Goal: Find specific page/section: Find specific page/section

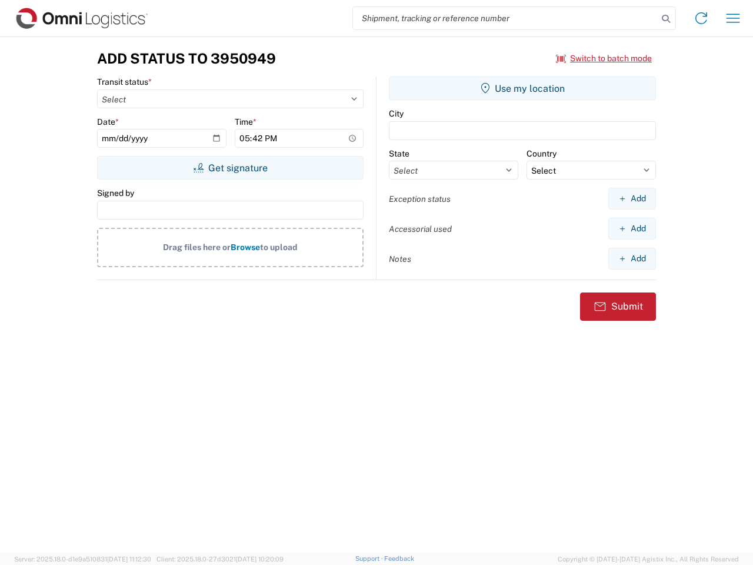
click at [505, 18] on input "search" at bounding box center [505, 18] width 305 height 22
click at [666, 19] on icon at bounding box center [666, 19] width 16 height 16
click at [701, 18] on icon at bounding box center [701, 18] width 19 height 19
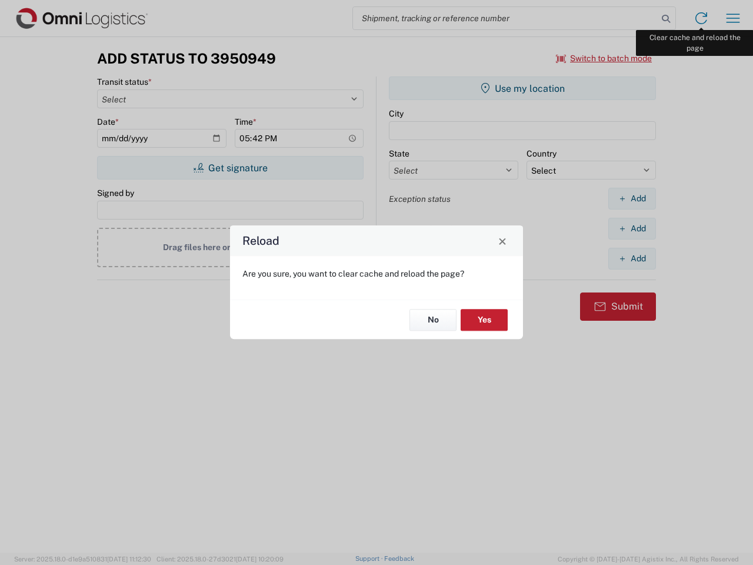
click at [733, 18] on div "Reload Are you sure, you want to clear cache and reload the page? No Yes" at bounding box center [376, 282] width 753 height 565
click at [604, 58] on div "Reload Are you sure, you want to clear cache and reload the page? No Yes" at bounding box center [376, 282] width 753 height 565
click at [230, 168] on div "Reload Are you sure, you want to clear cache and reload the page? No Yes" at bounding box center [376, 282] width 753 height 565
click at [522, 88] on div "Reload Are you sure, you want to clear cache and reload the page? No Yes" at bounding box center [376, 282] width 753 height 565
click at [632, 198] on div "Reload Are you sure, you want to clear cache and reload the page? No Yes" at bounding box center [376, 282] width 753 height 565
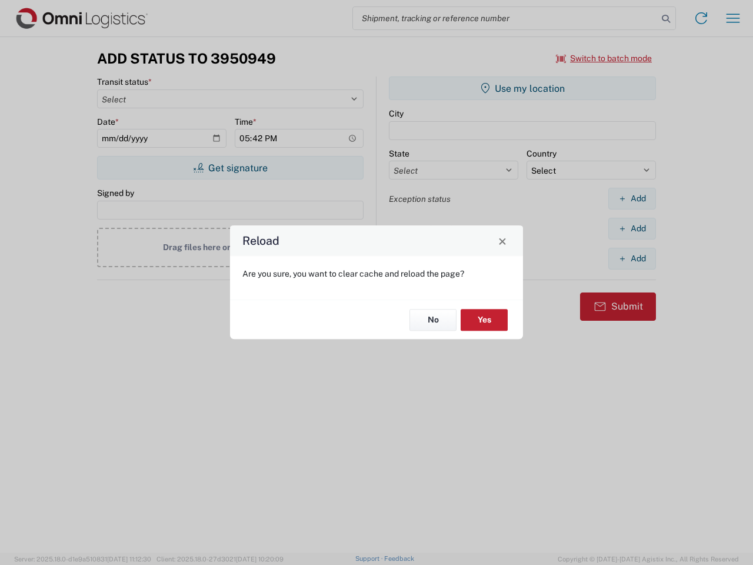
click at [632, 228] on div "Reload Are you sure, you want to clear cache and reload the page? No Yes" at bounding box center [376, 282] width 753 height 565
click at [632, 258] on div "Reload Are you sure, you want to clear cache and reload the page? No Yes" at bounding box center [376, 282] width 753 height 565
